Goal: Information Seeking & Learning: Stay updated

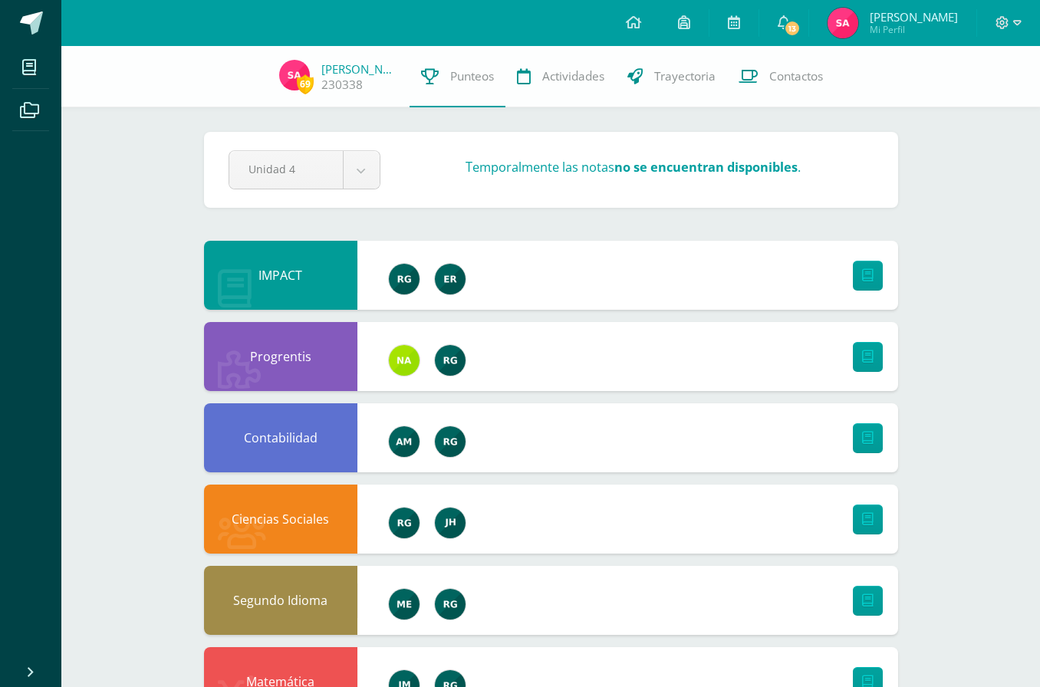
scroll to position [4, 0]
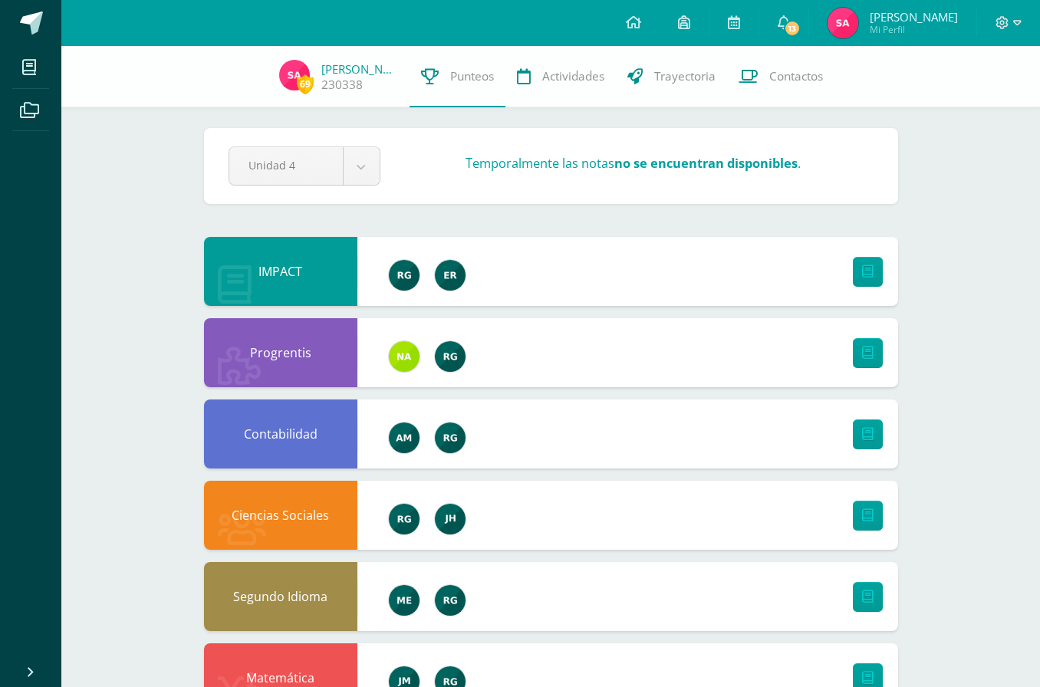
click at [782, 19] on icon at bounding box center [784, 22] width 12 height 14
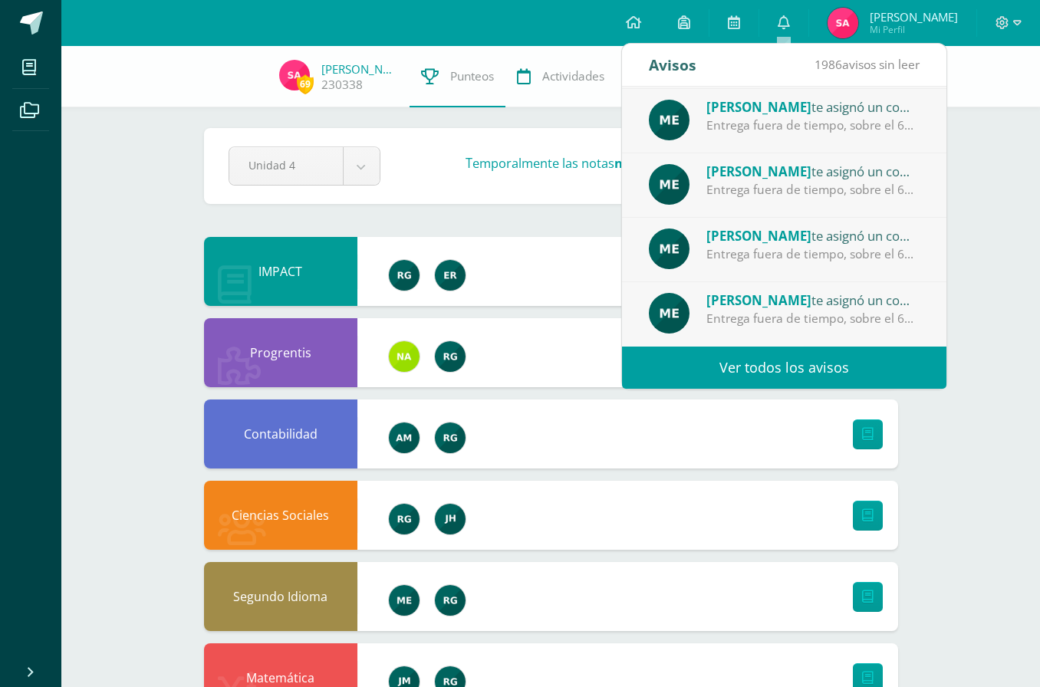
scroll to position [255, 0]
click at [887, 68] on span "1986 avisos sin leer" at bounding box center [867, 64] width 105 height 17
click at [810, 381] on link "Ver todos los avisos" at bounding box center [784, 368] width 325 height 42
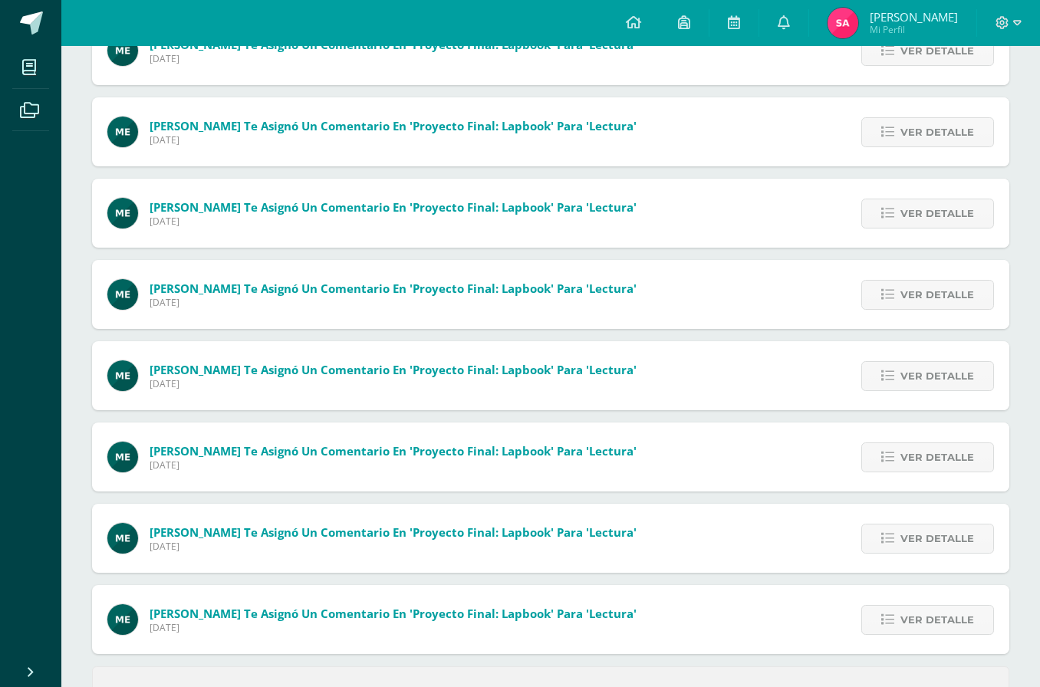
scroll to position [380, 0]
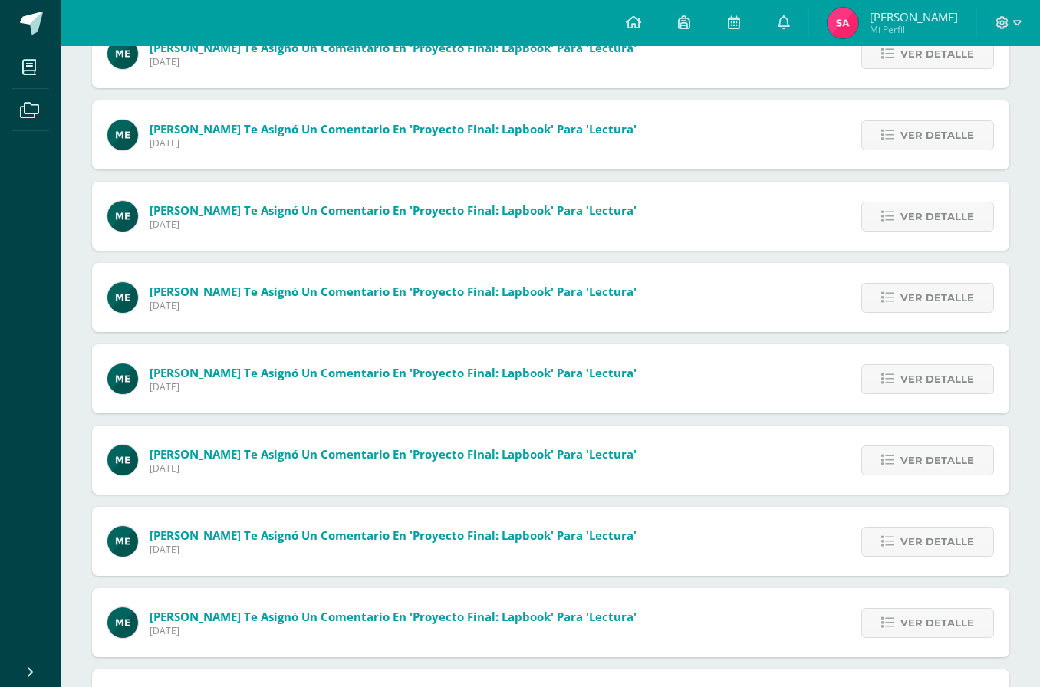
click at [946, 313] on link "Ver detalle" at bounding box center [928, 298] width 133 height 30
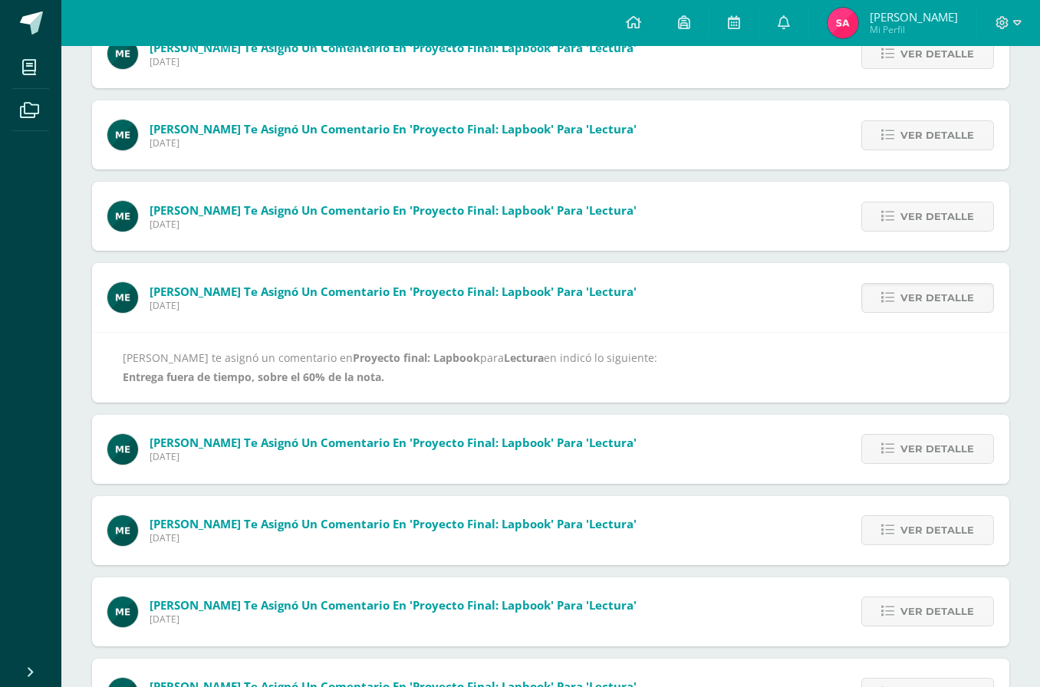
click at [945, 231] on span "Ver detalle" at bounding box center [938, 217] width 74 height 28
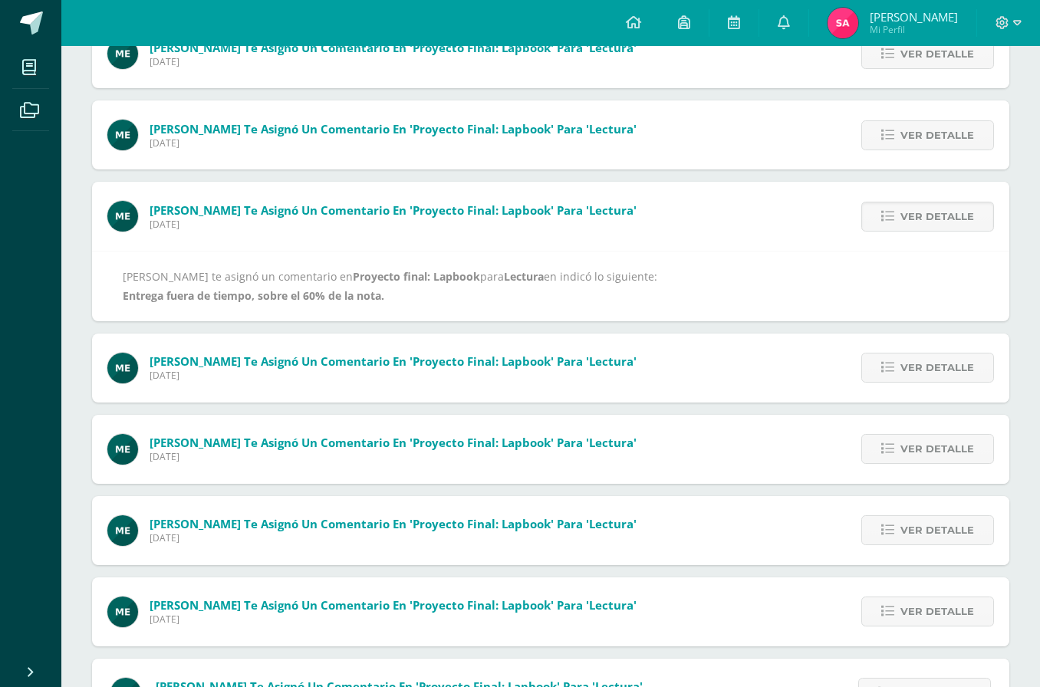
click at [954, 150] on link "Ver detalle" at bounding box center [928, 135] width 133 height 30
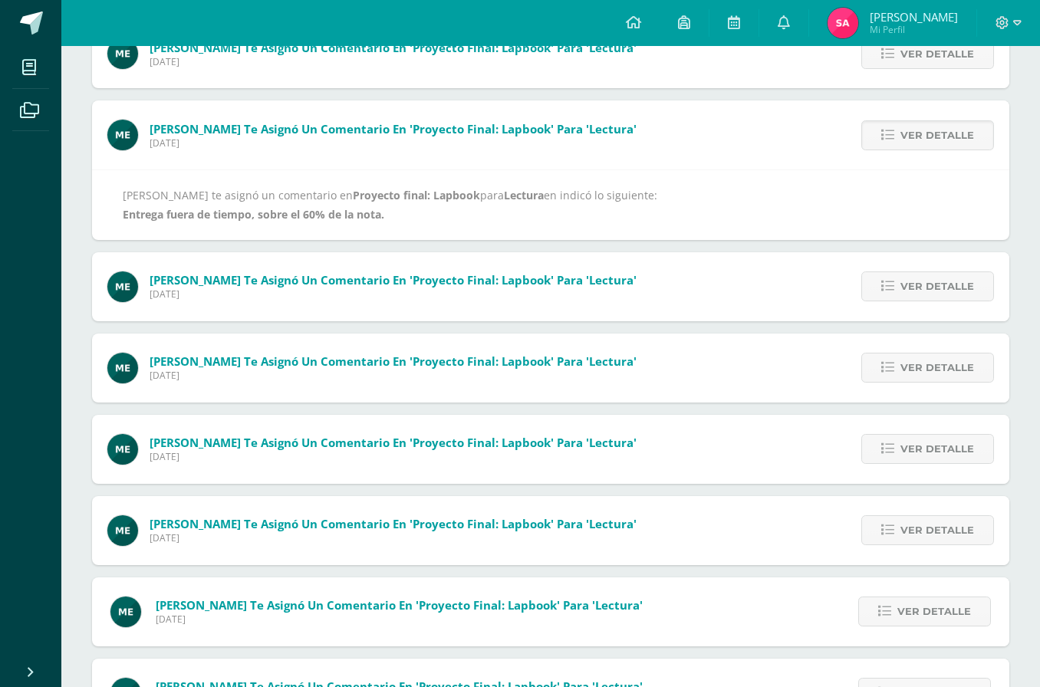
click at [952, 149] on span "Ver detalle" at bounding box center [938, 135] width 74 height 28
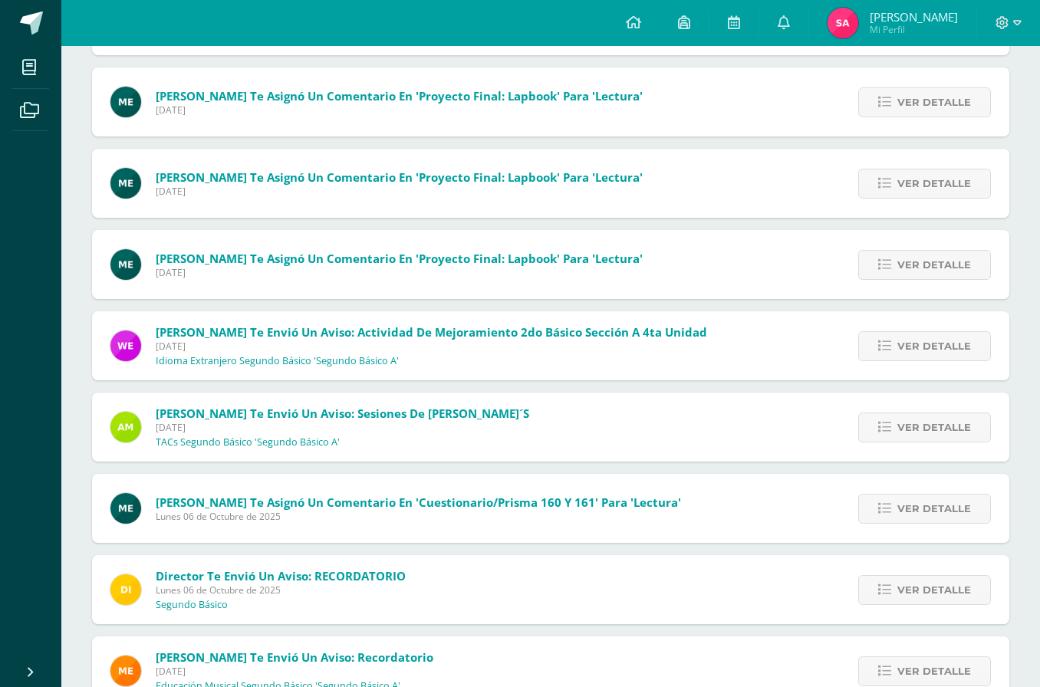
scroll to position [742, 0]
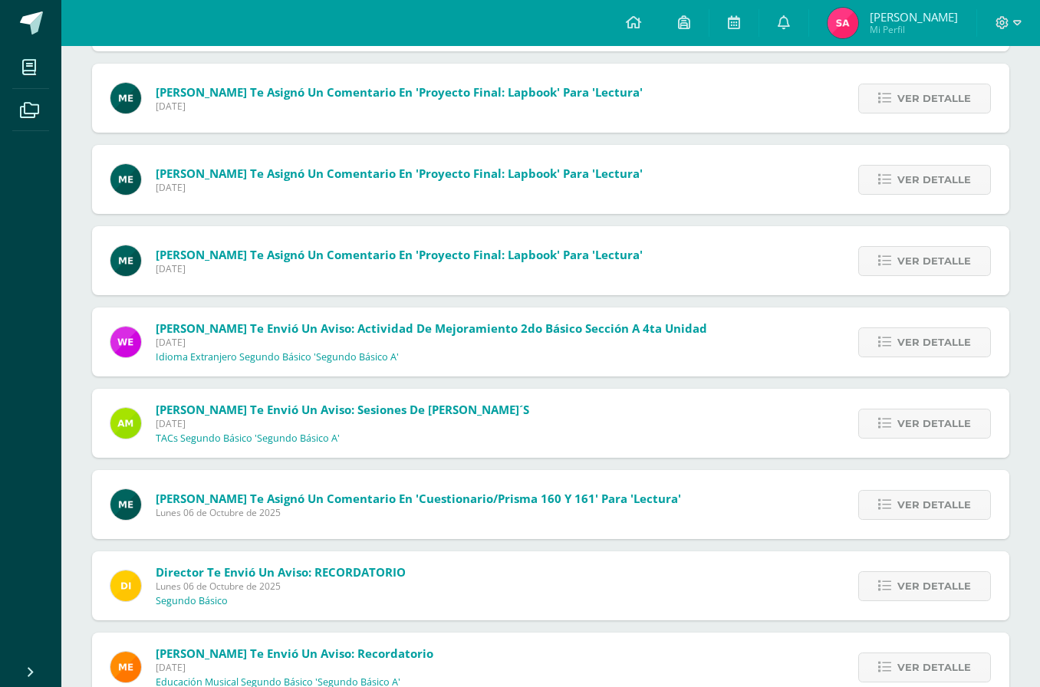
click at [934, 439] on link "Ver detalle" at bounding box center [925, 424] width 133 height 30
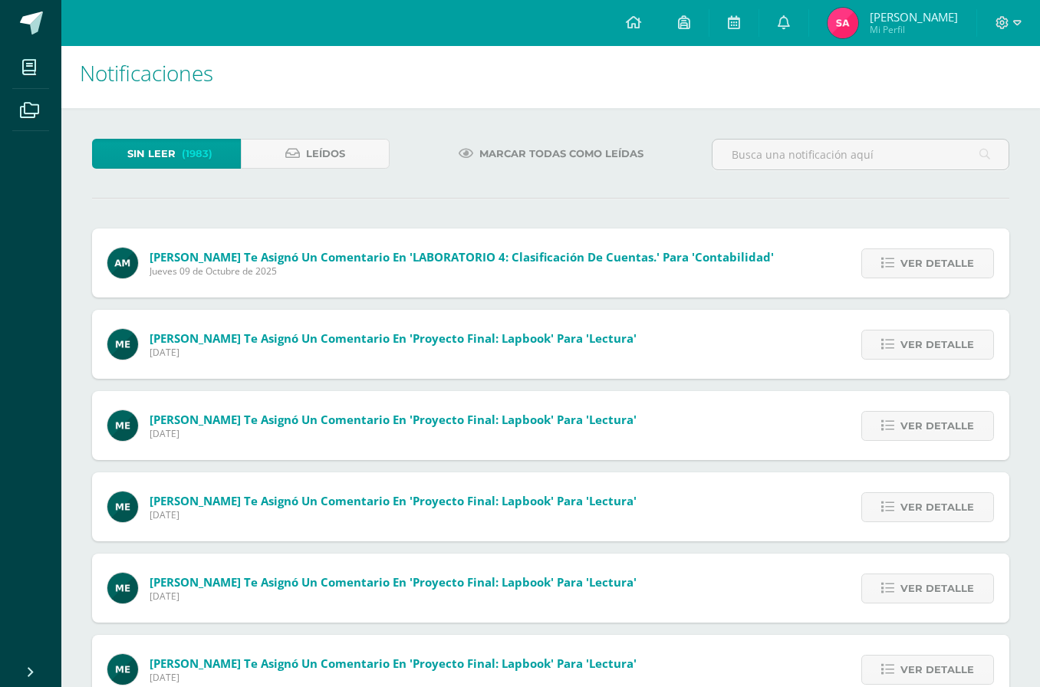
scroll to position [0, 0]
